Goal: Find specific page/section: Find specific page/section

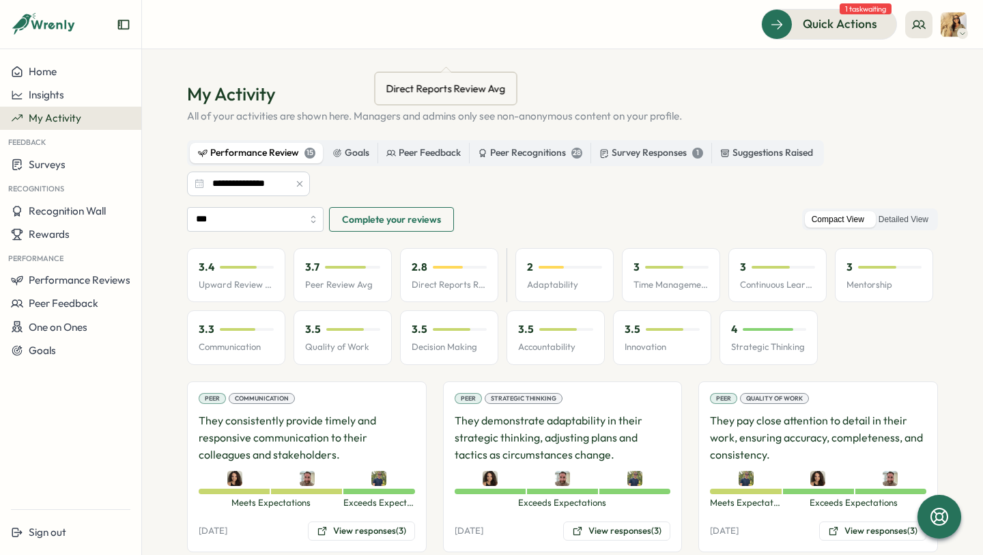
scroll to position [239, 0]
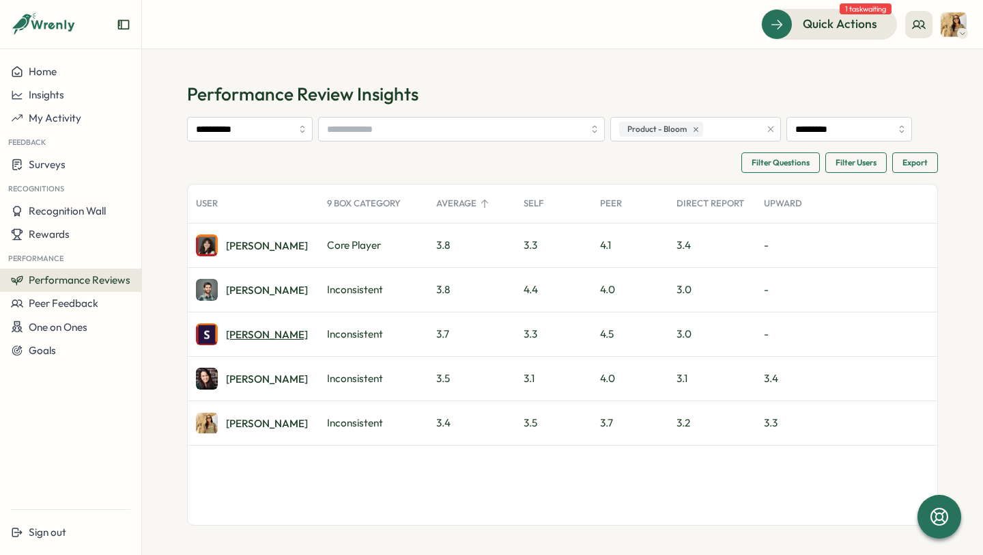
click at [244, 329] on div "[PERSON_NAME]" at bounding box center [267, 334] width 82 height 10
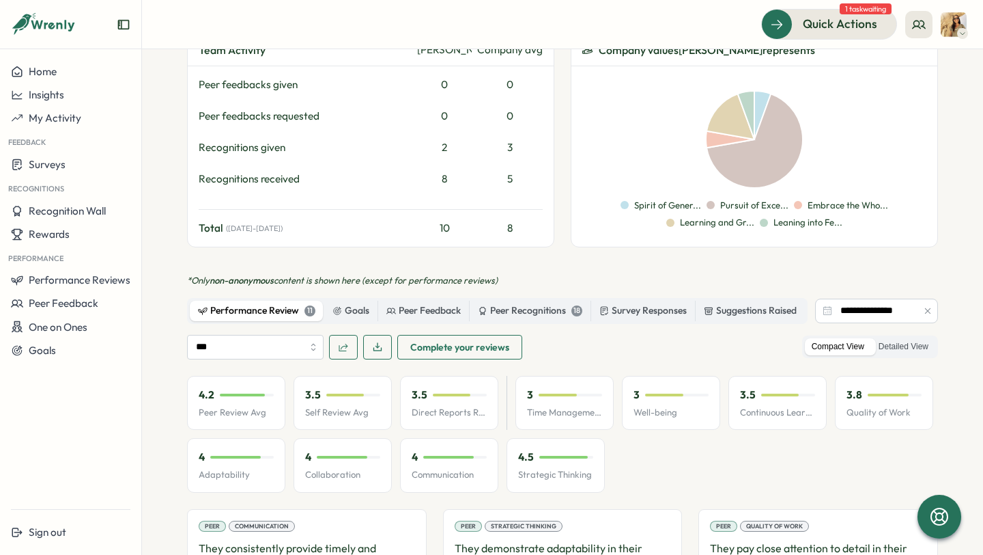
scroll to position [415, 0]
